Goal: Book appointment/travel/reservation

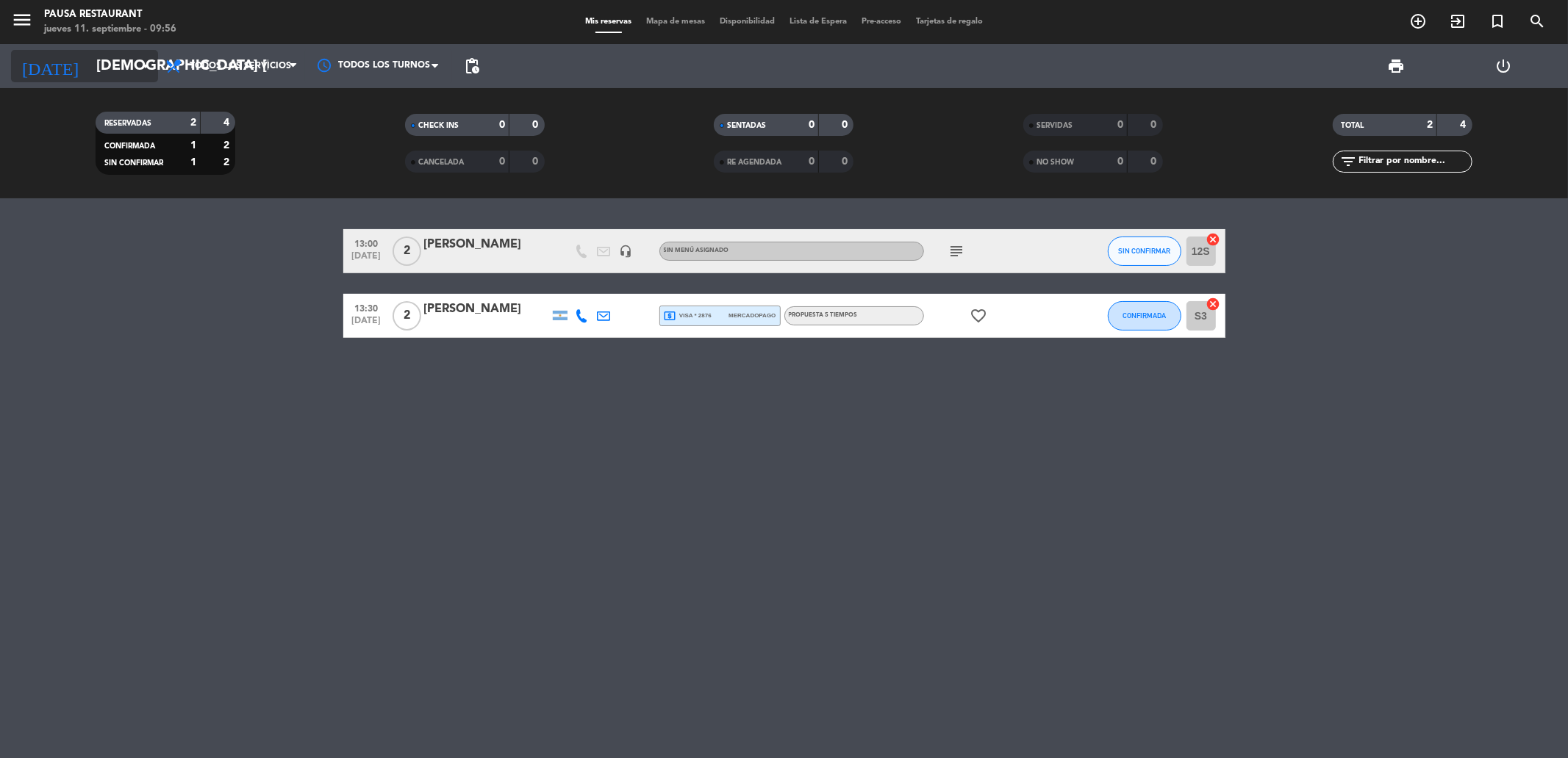
click at [97, 51] on input "[DEMOGRAPHIC_DATA] [DATE]" at bounding box center [182, 66] width 187 height 33
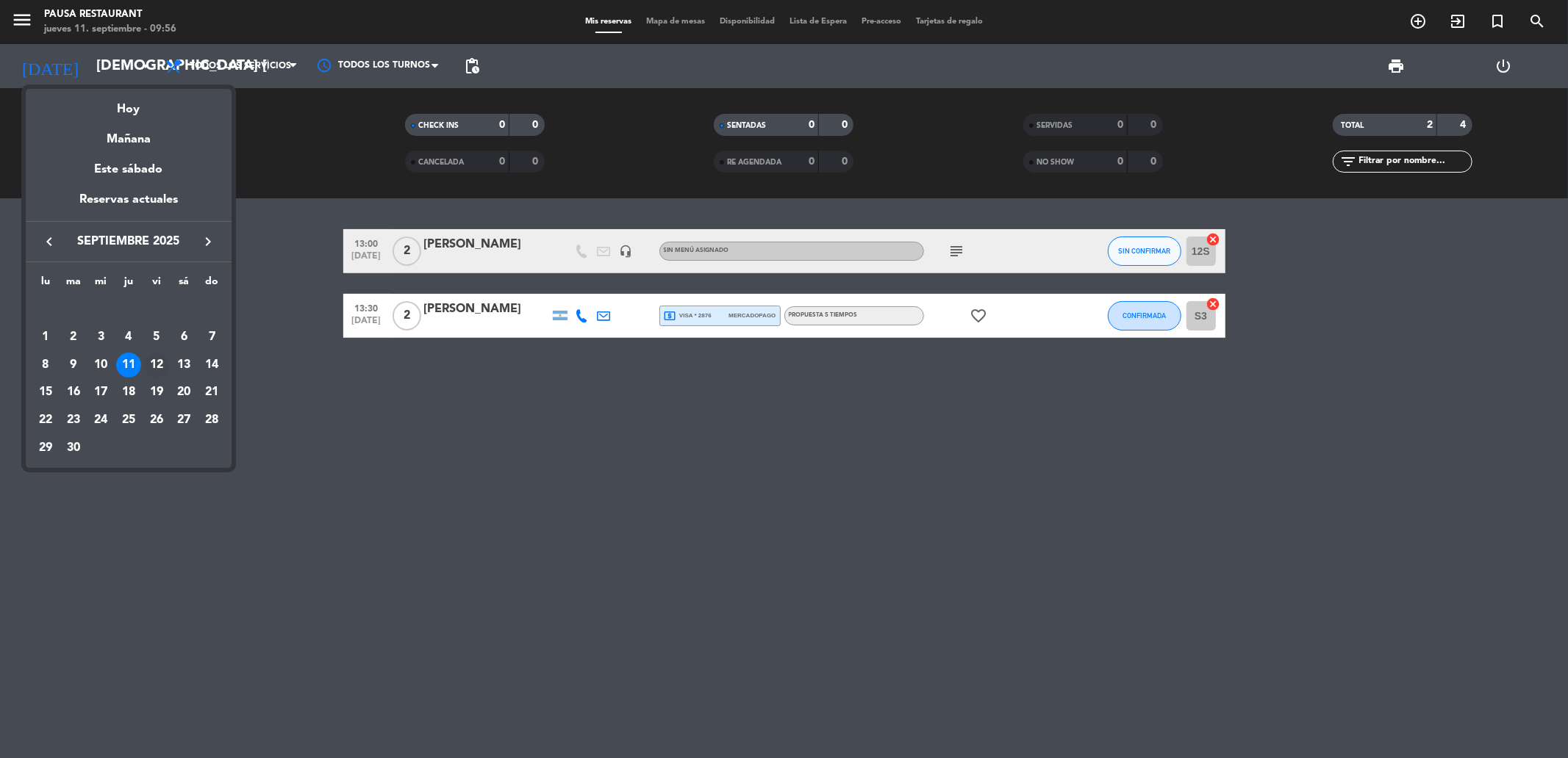
click at [158, 362] on div "12" at bounding box center [156, 365] width 25 height 25
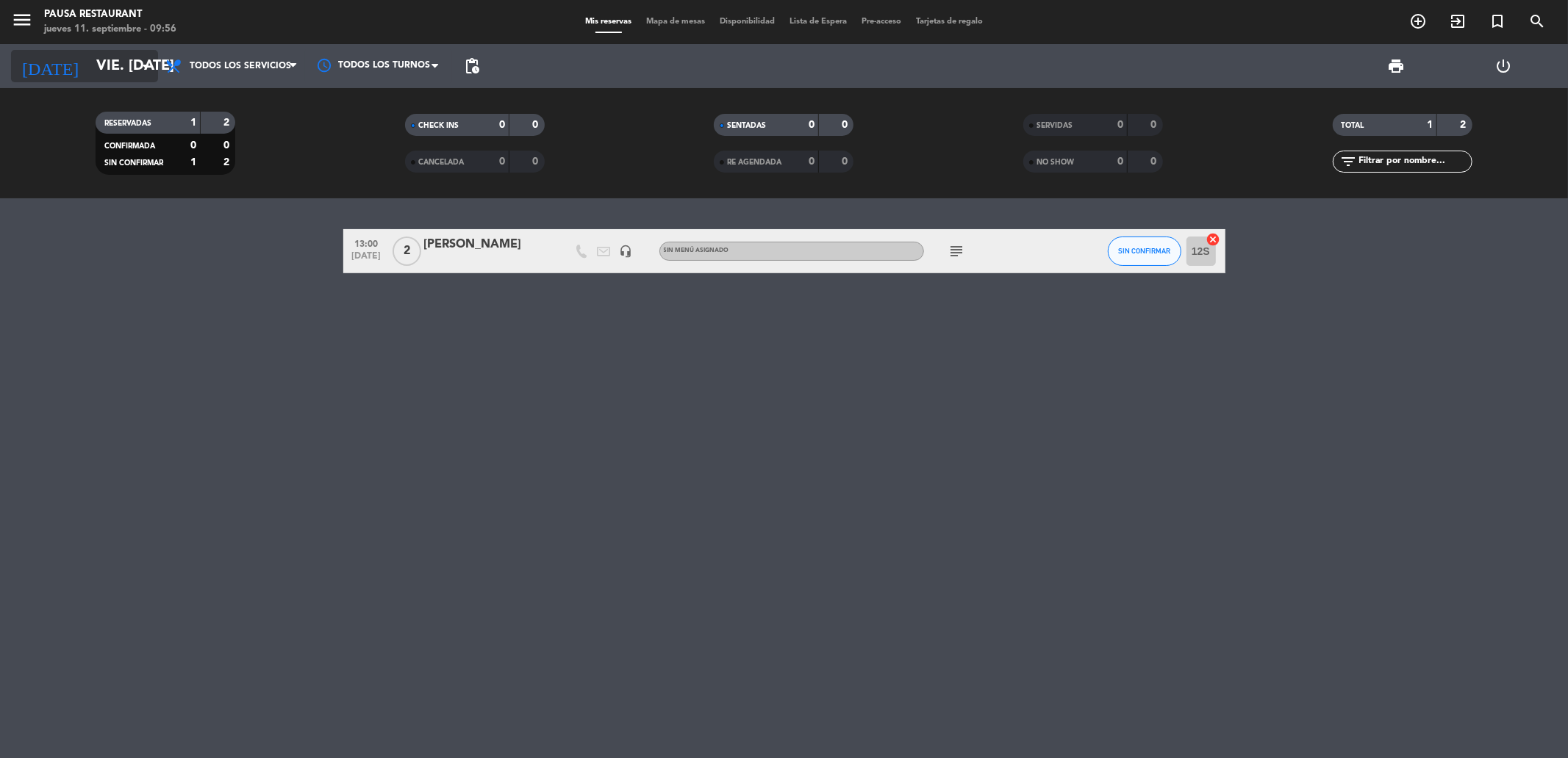
click at [114, 61] on input "vie. [DATE]" at bounding box center [182, 66] width 187 height 33
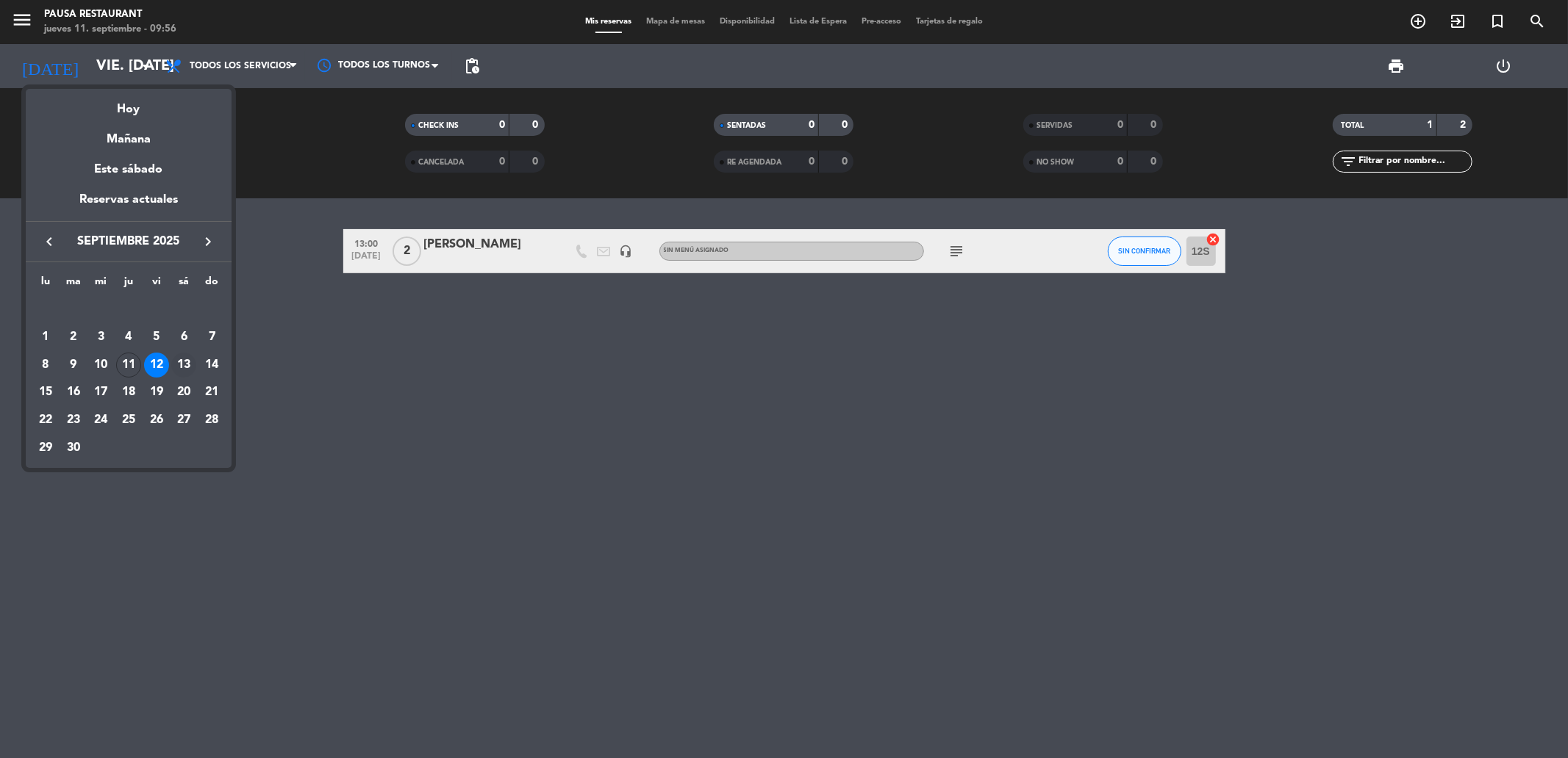
click at [179, 360] on div "13" at bounding box center [184, 365] width 25 height 25
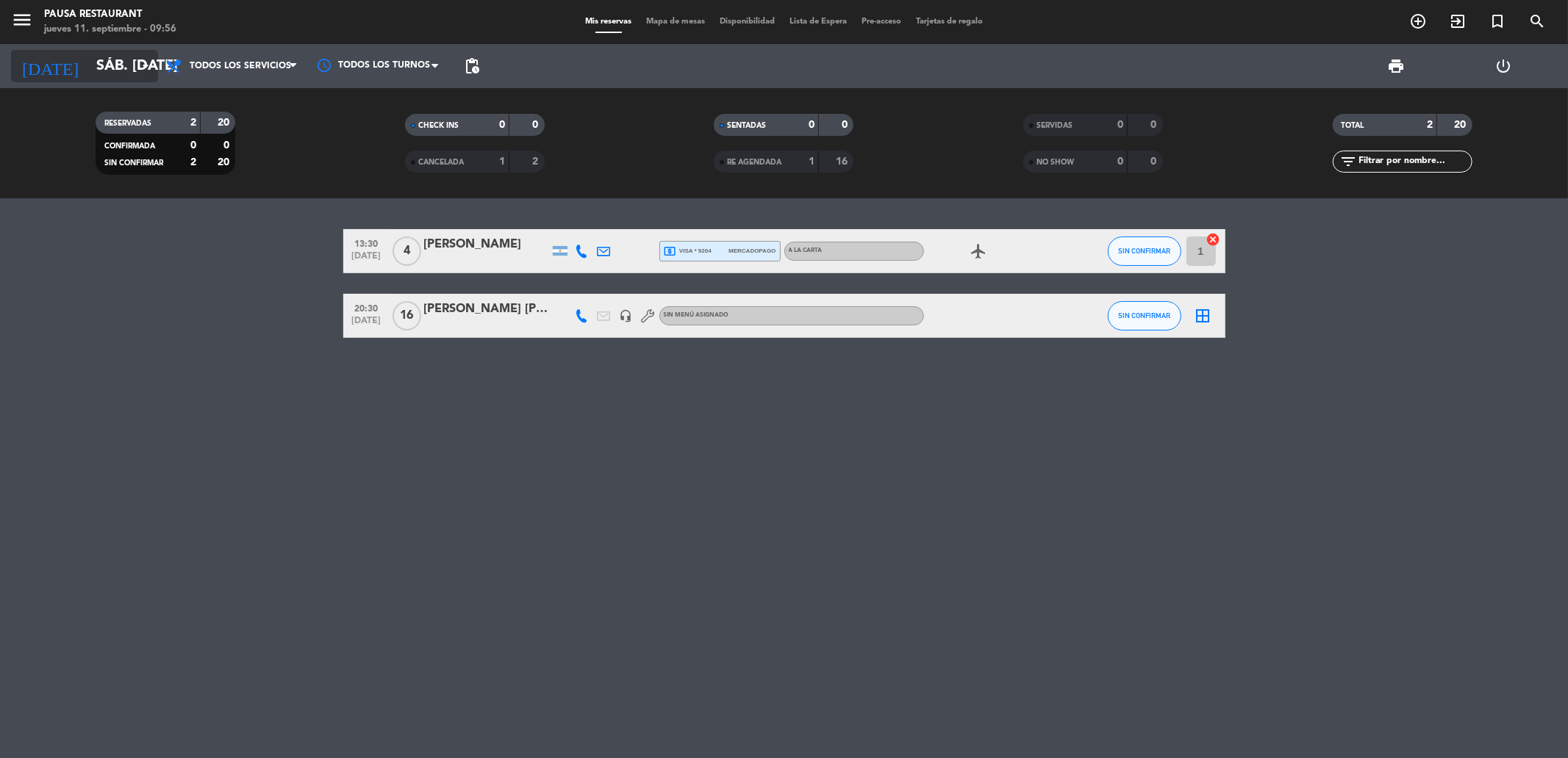
click at [119, 76] on input "sáb. [DATE]" at bounding box center [182, 66] width 187 height 33
click at [123, 71] on input "sáb. [DATE]" at bounding box center [182, 66] width 187 height 33
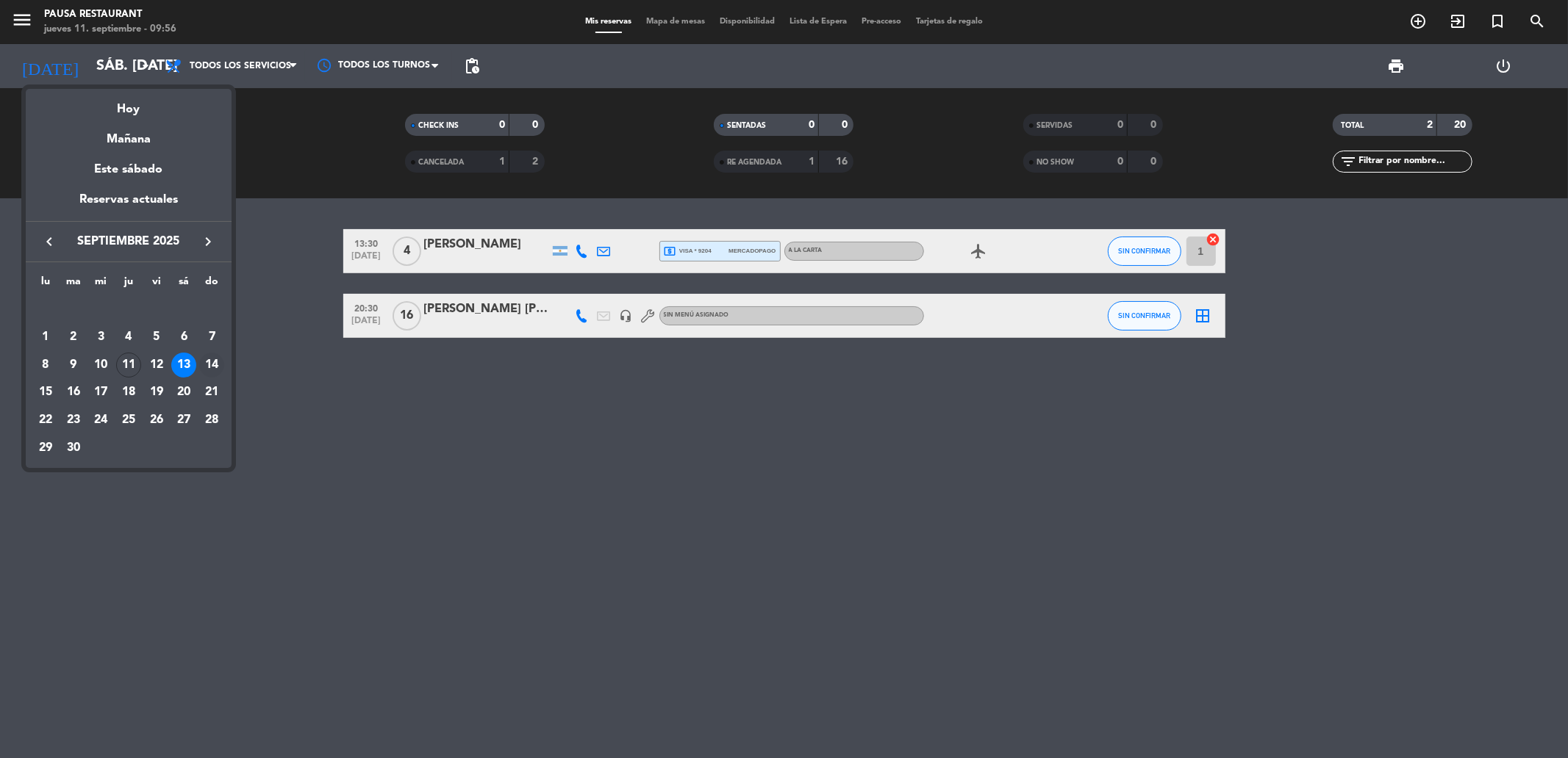
click at [214, 366] on div "14" at bounding box center [212, 365] width 25 height 25
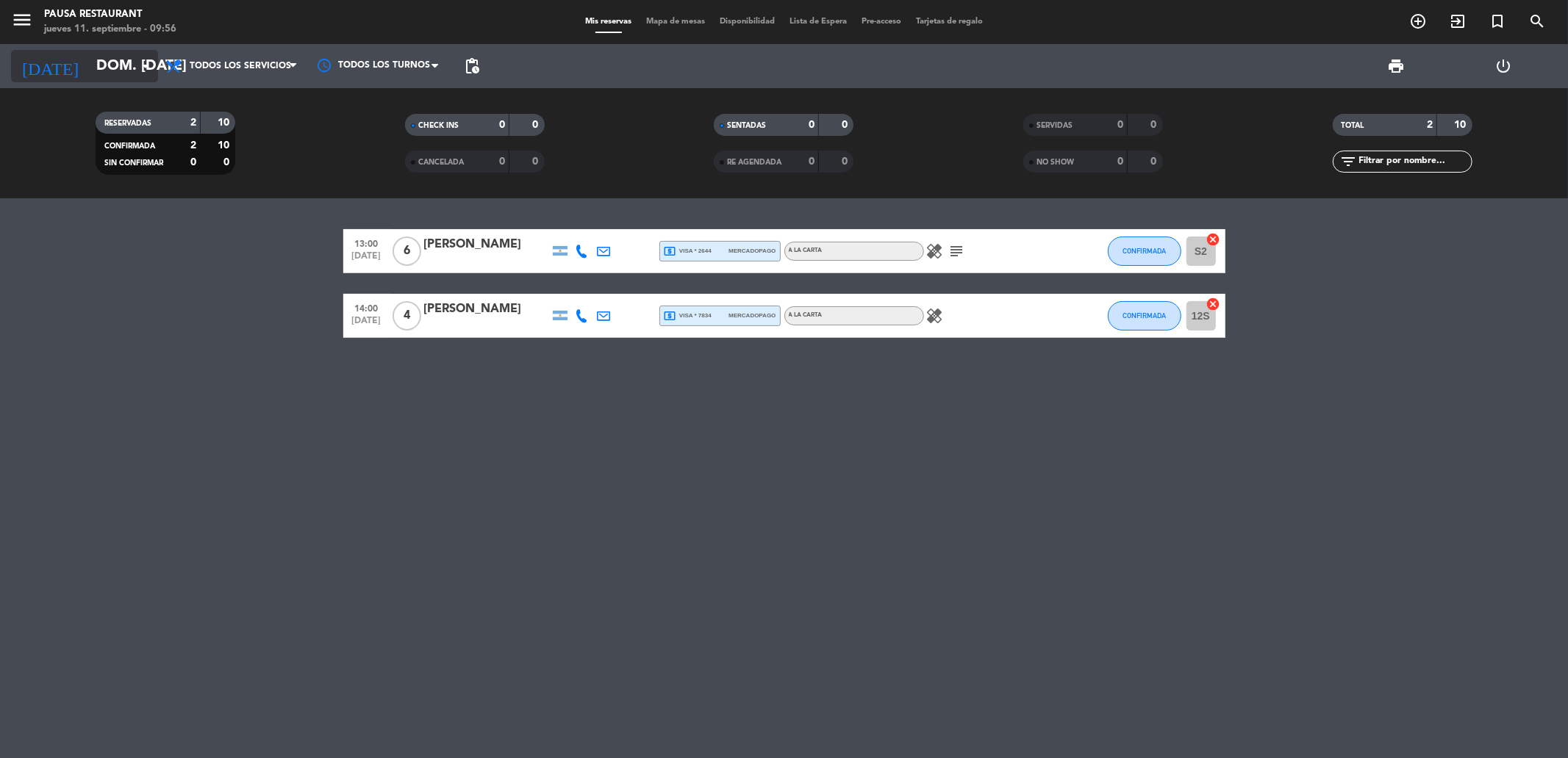
click at [124, 78] on input "dom. [DATE]" at bounding box center [182, 66] width 187 height 33
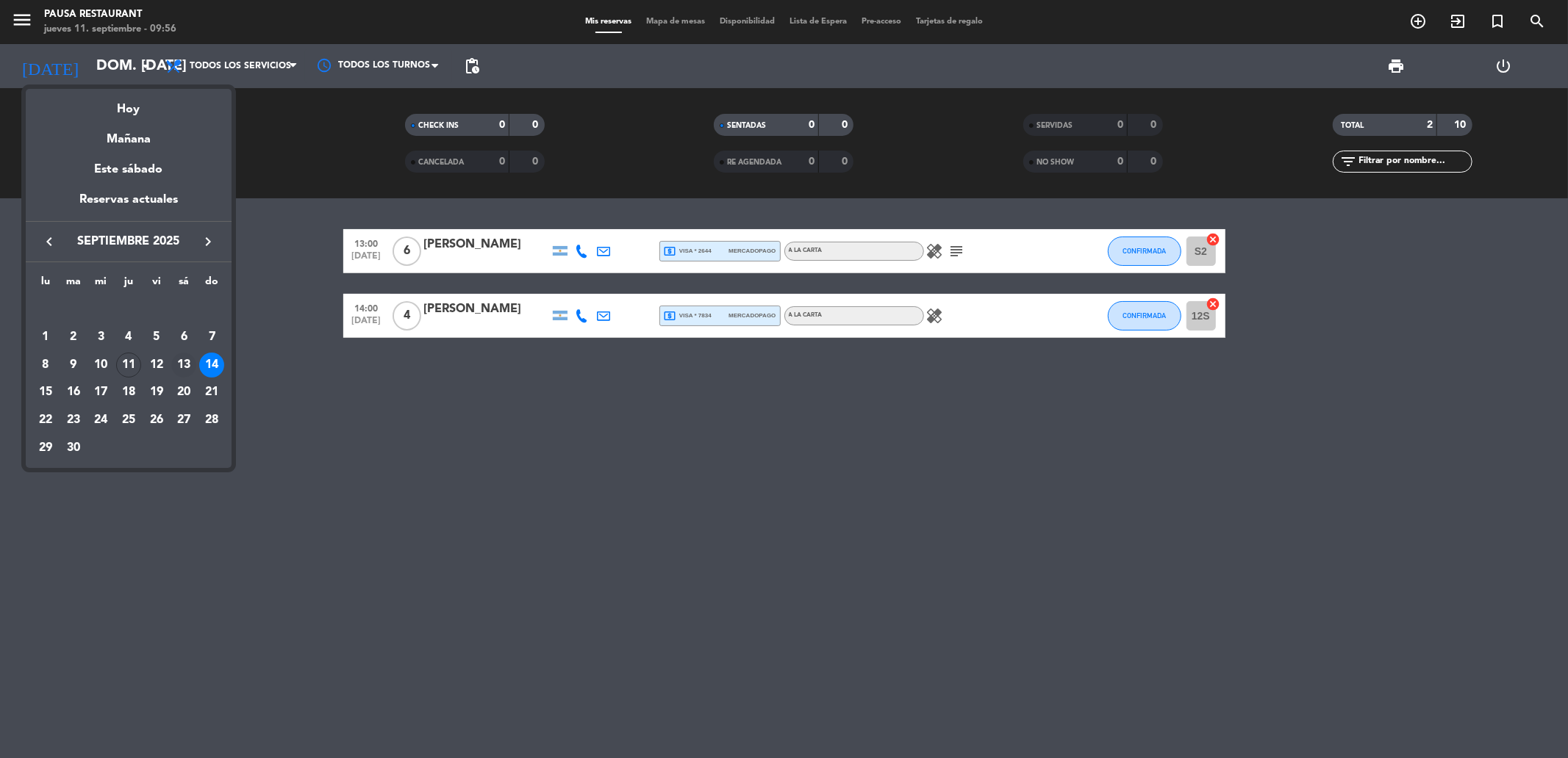
click at [191, 363] on div "13" at bounding box center [184, 365] width 25 height 25
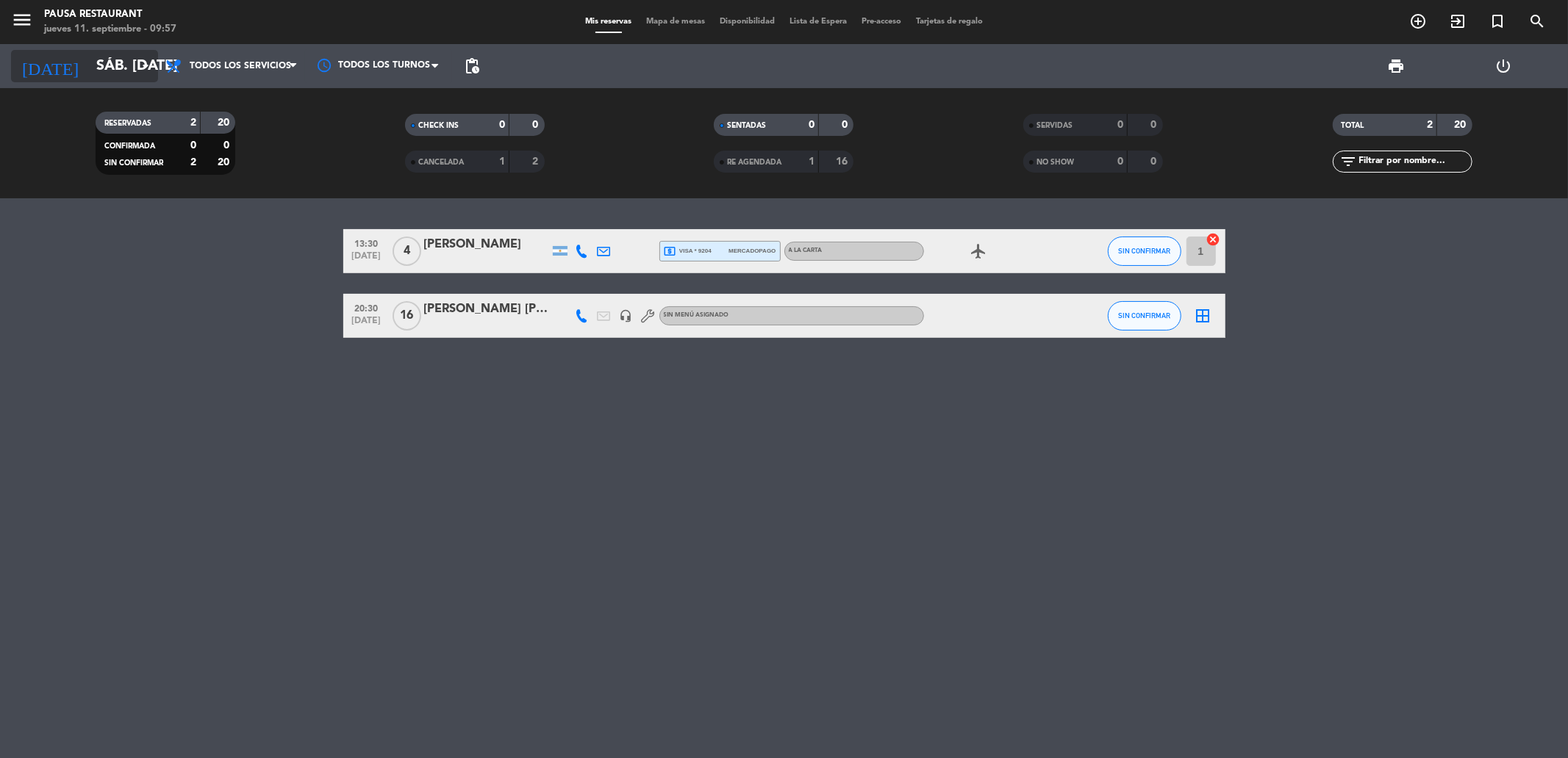
click at [125, 67] on input "sáb. [DATE]" at bounding box center [182, 66] width 187 height 33
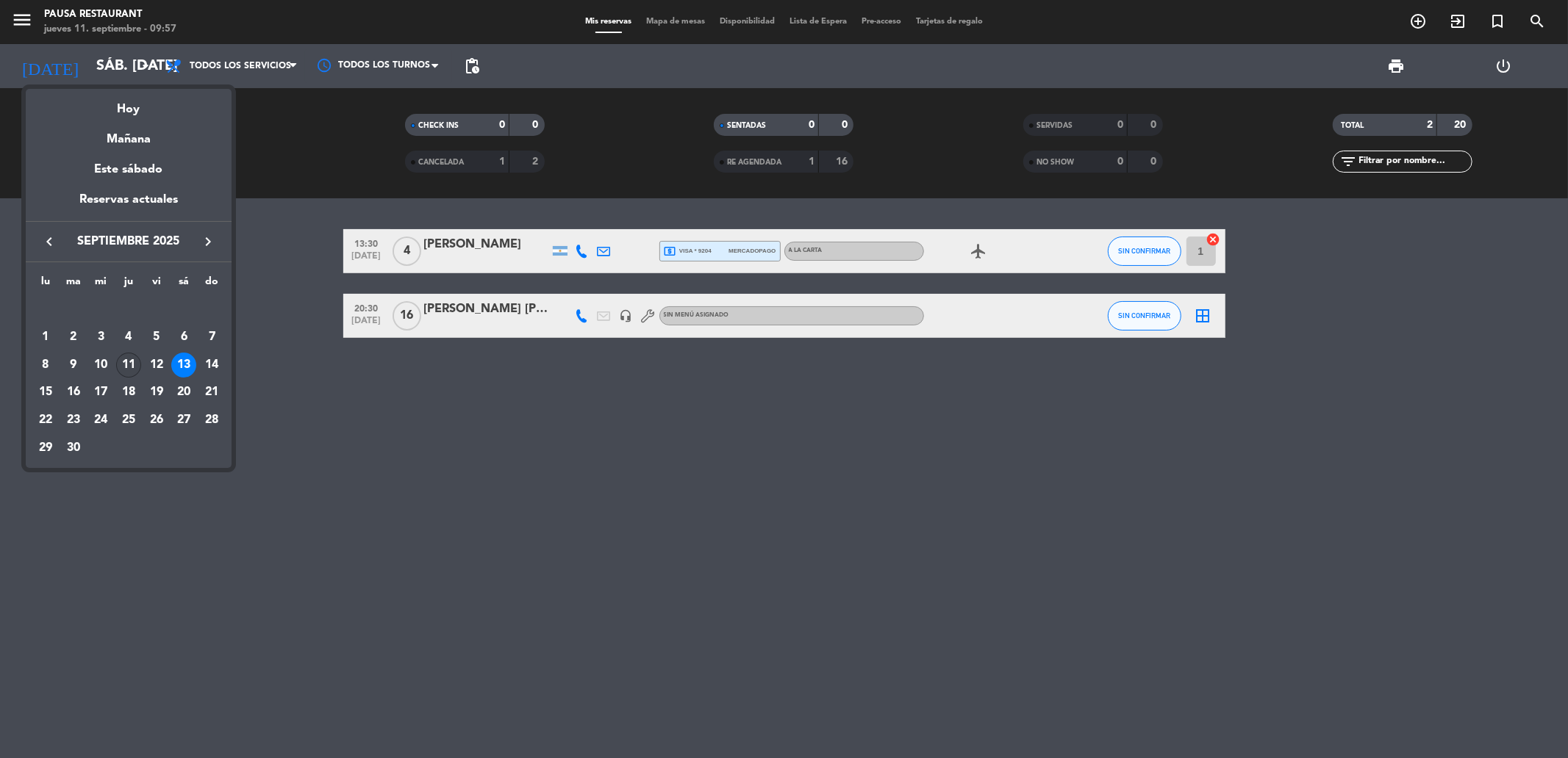
click at [116, 364] on div "11" at bounding box center [129, 365] width 25 height 25
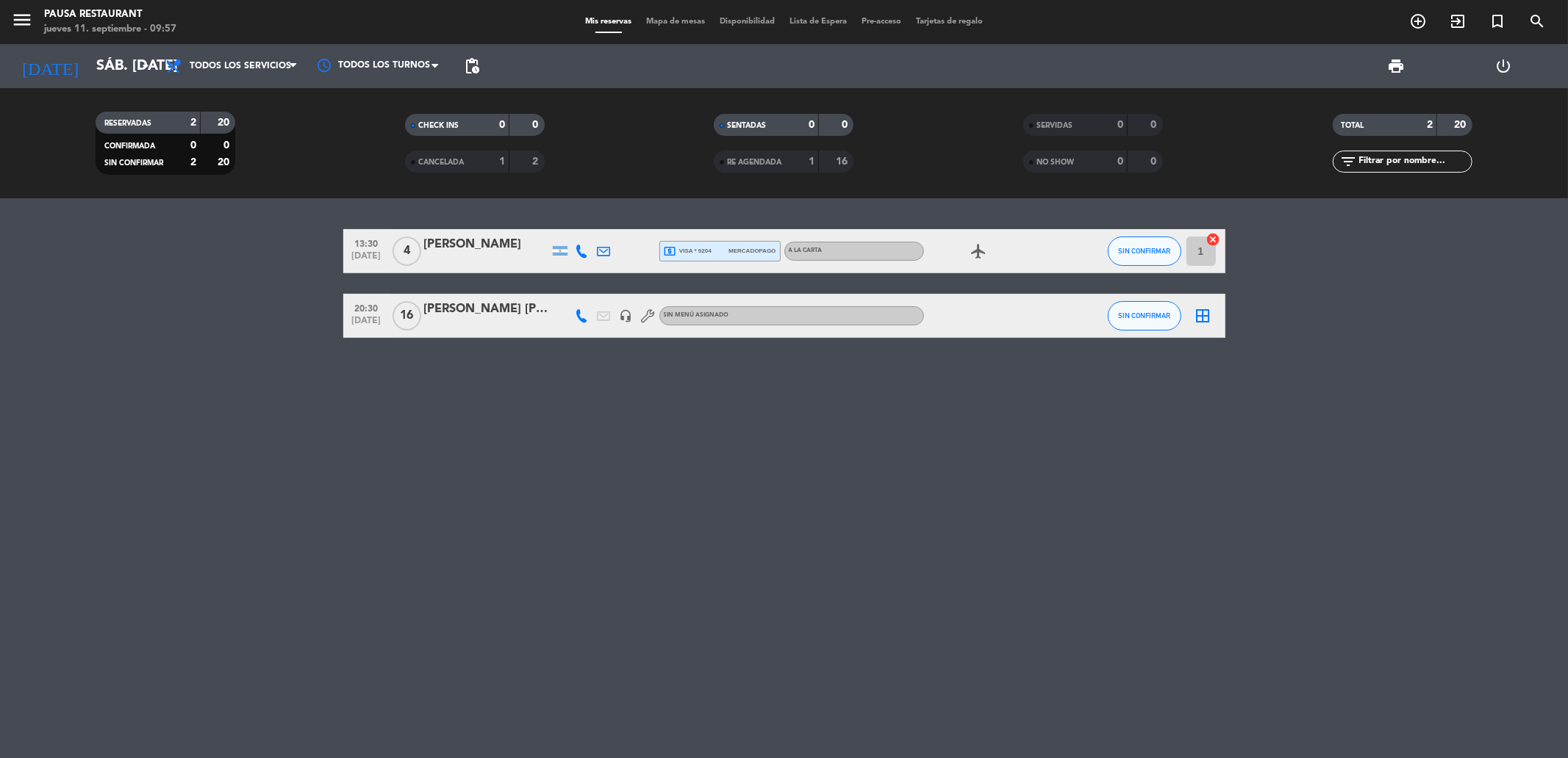
type input "[DEMOGRAPHIC_DATA] [DATE]"
